Goal: Share content: Share content

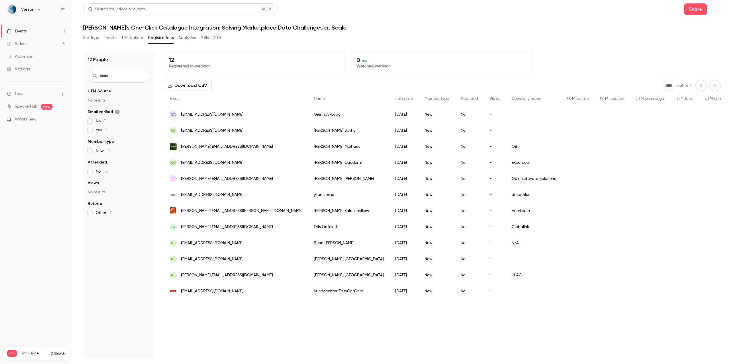
click at [716, 10] on icon "button" at bounding box center [716, 9] width 5 height 4
click at [684, 39] on div "Enter Studio" at bounding box center [694, 39] width 44 height 6
click at [689, 13] on button "Share" at bounding box center [695, 8] width 23 height 11
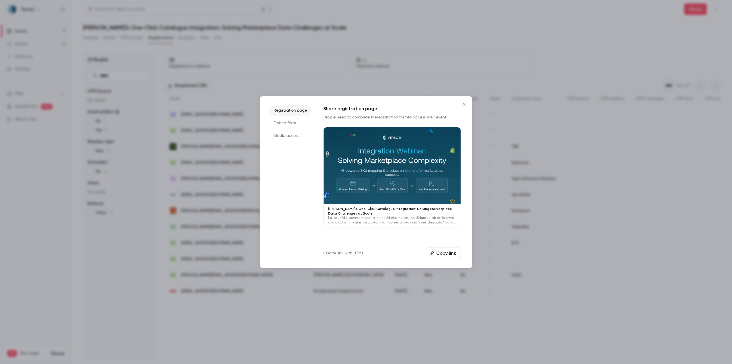
click at [442, 258] on button "Copy link" at bounding box center [443, 252] width 35 height 11
click at [628, 46] on div at bounding box center [366, 182] width 732 height 364
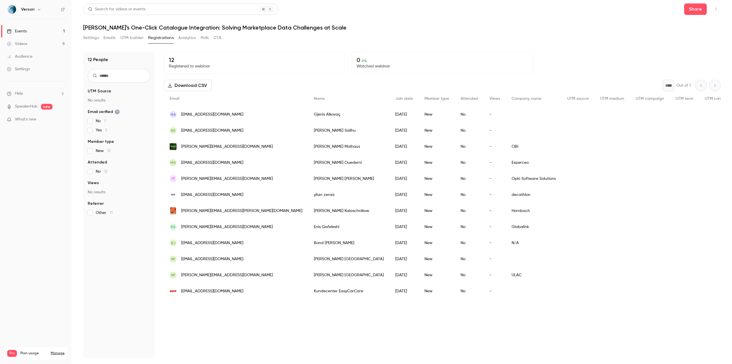
click at [716, 9] on icon "button" at bounding box center [716, 9] width 5 height 4
click at [678, 39] on div "Enter Studio" at bounding box center [694, 39] width 44 height 6
click at [698, 8] on button "Share" at bounding box center [695, 8] width 23 height 11
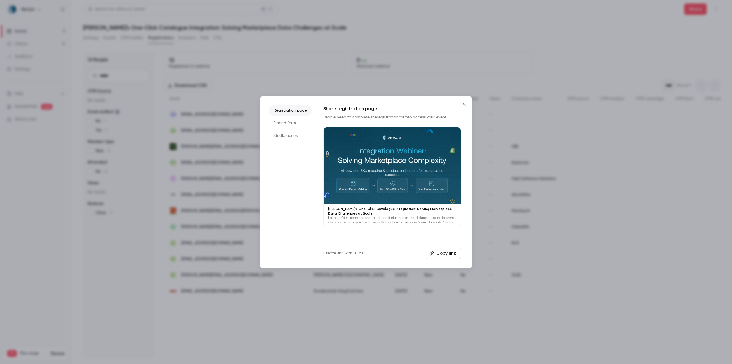
click at [446, 252] on button "Copy link" at bounding box center [443, 252] width 35 height 11
click at [491, 46] on div at bounding box center [366, 182] width 732 height 364
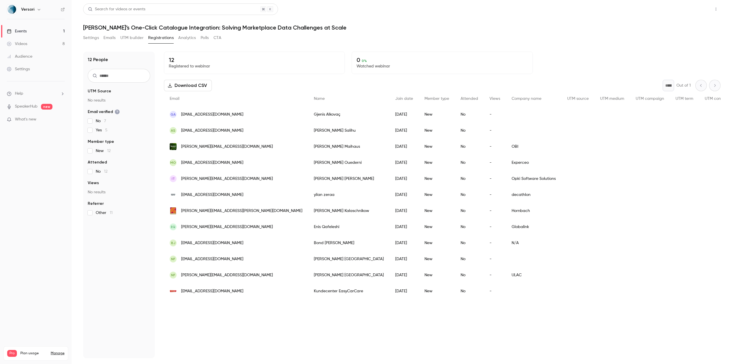
click at [704, 7] on button "Share" at bounding box center [695, 8] width 23 height 11
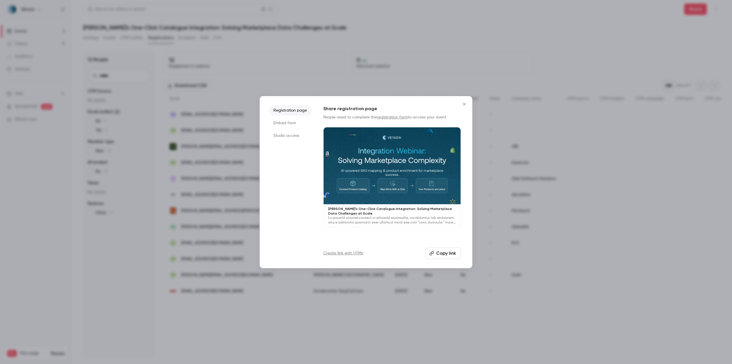
click at [441, 252] on button "Copy link" at bounding box center [443, 252] width 35 height 11
click at [468, 52] on div at bounding box center [366, 182] width 732 height 364
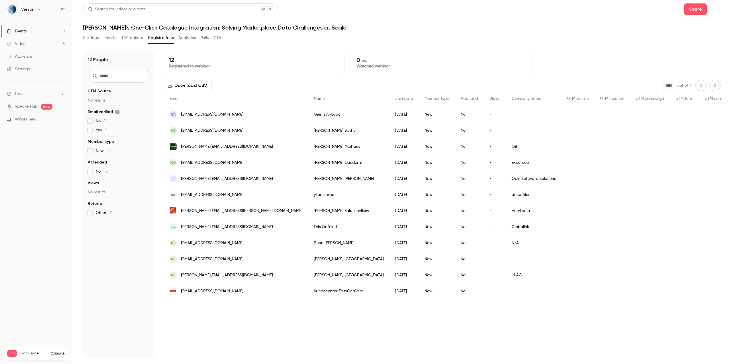
click at [88, 40] on button "Settings" at bounding box center [91, 37] width 16 height 9
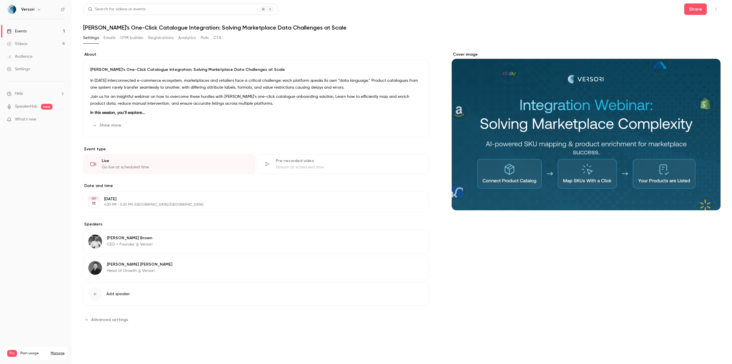
click at [612, 89] on div "Cover image" at bounding box center [586, 131] width 269 height 159
click at [0, 0] on input "Cover image" at bounding box center [0, 0] width 0 height 0
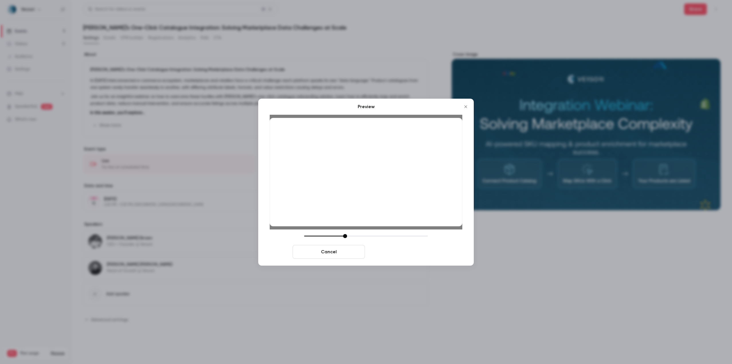
click at [411, 252] on button "Save cover" at bounding box center [403, 252] width 72 height 14
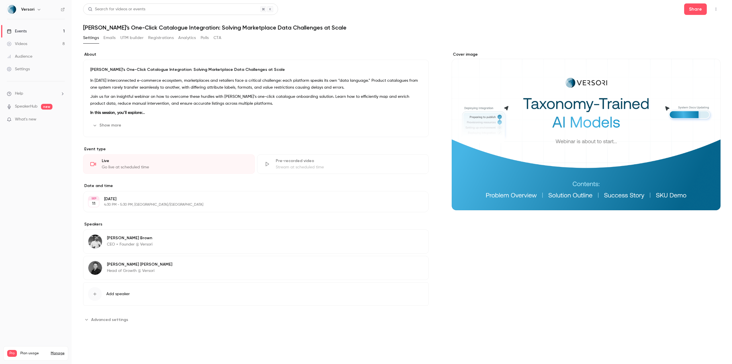
click at [163, 39] on button "Registrations" at bounding box center [161, 37] width 26 height 9
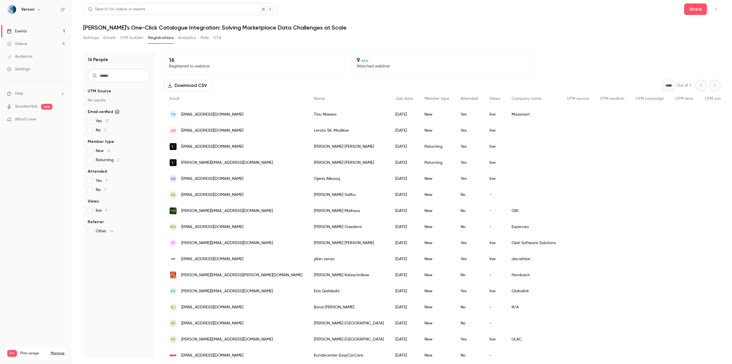
scroll to position [5, 0]
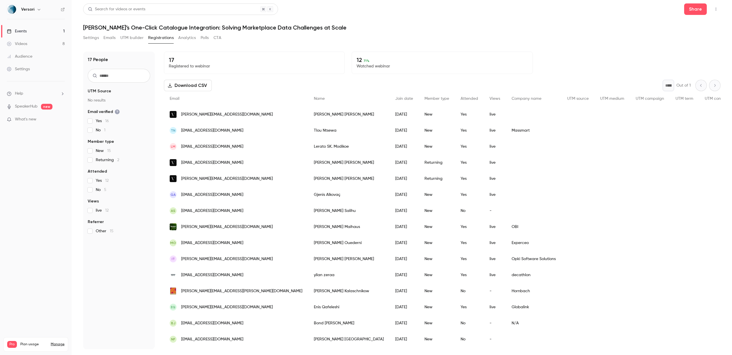
scroll to position [30, 0]
click at [195, 82] on button "Download CSV" at bounding box center [188, 85] width 48 height 11
click at [699, 11] on button "Share" at bounding box center [695, 8] width 23 height 11
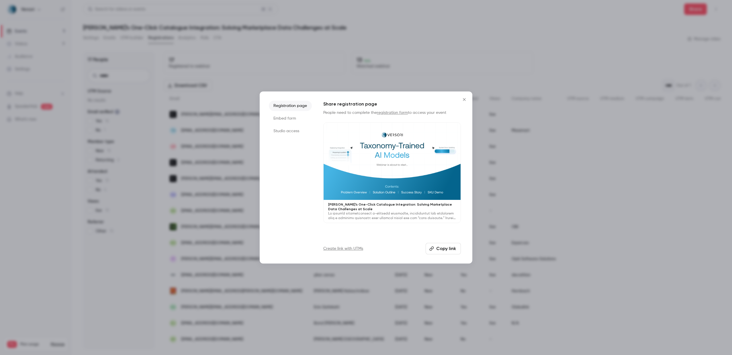
click at [437, 242] on div "Share registration page People need to complete the registration form to access…" at bounding box center [392, 178] width 138 height 154
click at [437, 247] on button "Copy link" at bounding box center [443, 248] width 35 height 11
click at [407, 50] on div at bounding box center [366, 177] width 732 height 355
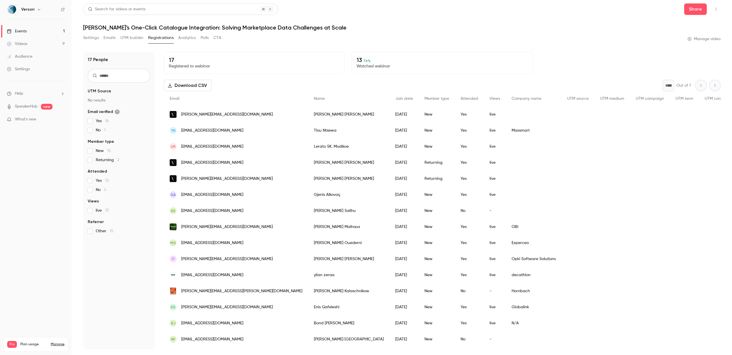
scroll to position [30, 0]
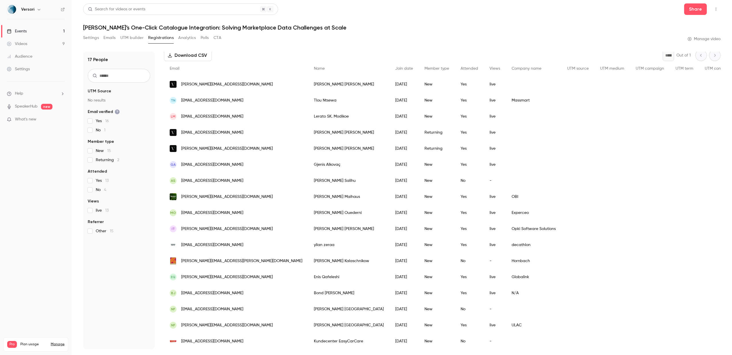
click at [308, 244] on div "ylian zeraa" at bounding box center [348, 245] width 81 height 16
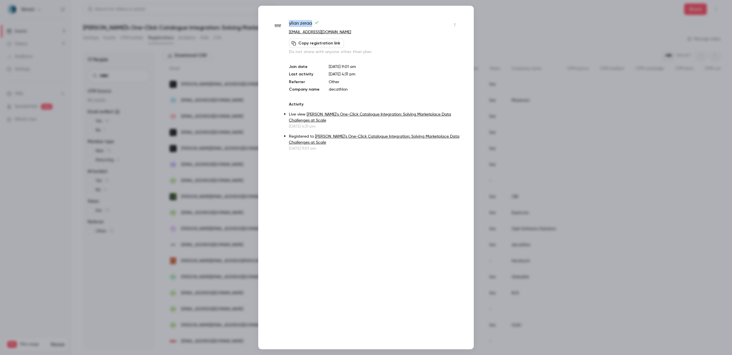
drag, startPoint x: 312, startPoint y: 23, endPoint x: 289, endPoint y: 23, distance: 22.9
click at [289, 23] on span "ylian zeraa" at bounding box center [304, 24] width 30 height 9
copy span "ylian zeraa"
click at [236, 210] on div at bounding box center [366, 177] width 732 height 355
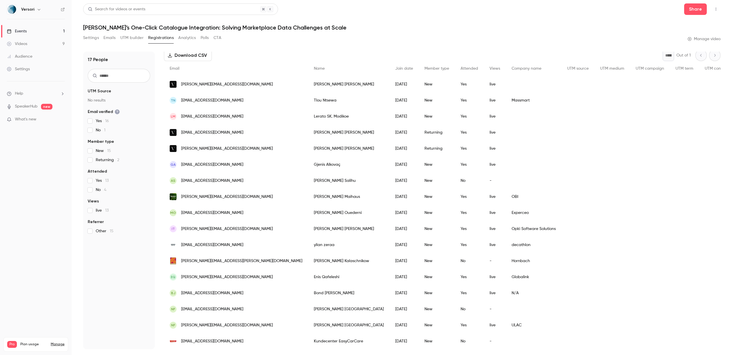
click at [308, 276] on div "Enis Qafeleshi" at bounding box center [348, 277] width 81 height 16
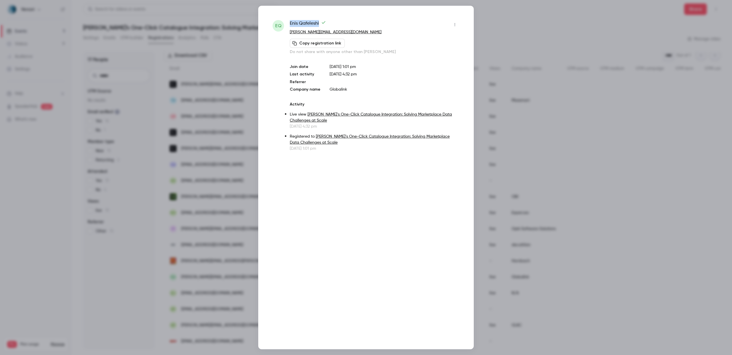
drag, startPoint x: 319, startPoint y: 24, endPoint x: 291, endPoint y: 23, distance: 28.7
click at [290, 23] on span "Enis Qafeleshi" at bounding box center [308, 24] width 36 height 9
copy span "Enis Qafeleshi"
click at [527, 56] on div at bounding box center [366, 177] width 732 height 355
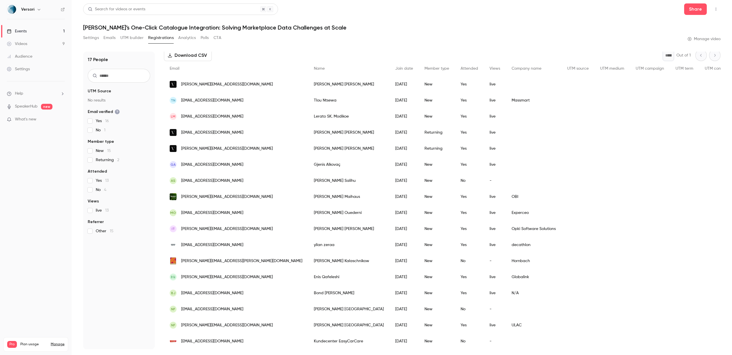
click at [308, 195] on div "Michael Maihaus" at bounding box center [348, 197] width 81 height 16
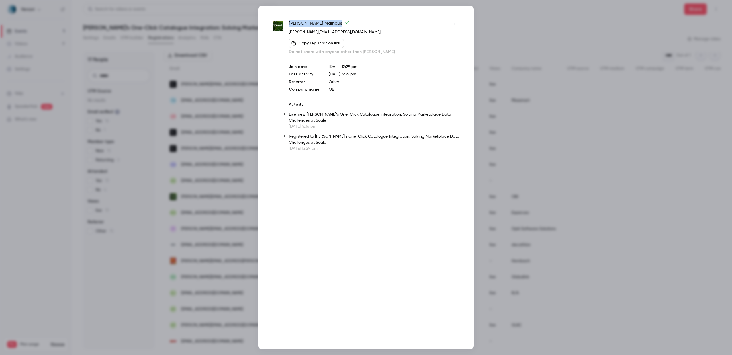
drag, startPoint x: 325, startPoint y: 23, endPoint x: 290, endPoint y: 24, distance: 34.7
click at [290, 24] on span "Michael Maihaus" at bounding box center [319, 24] width 60 height 9
copy span "Michael Maihaus"
click at [242, 51] on div at bounding box center [366, 177] width 732 height 355
